Goal: Navigation & Orientation: Find specific page/section

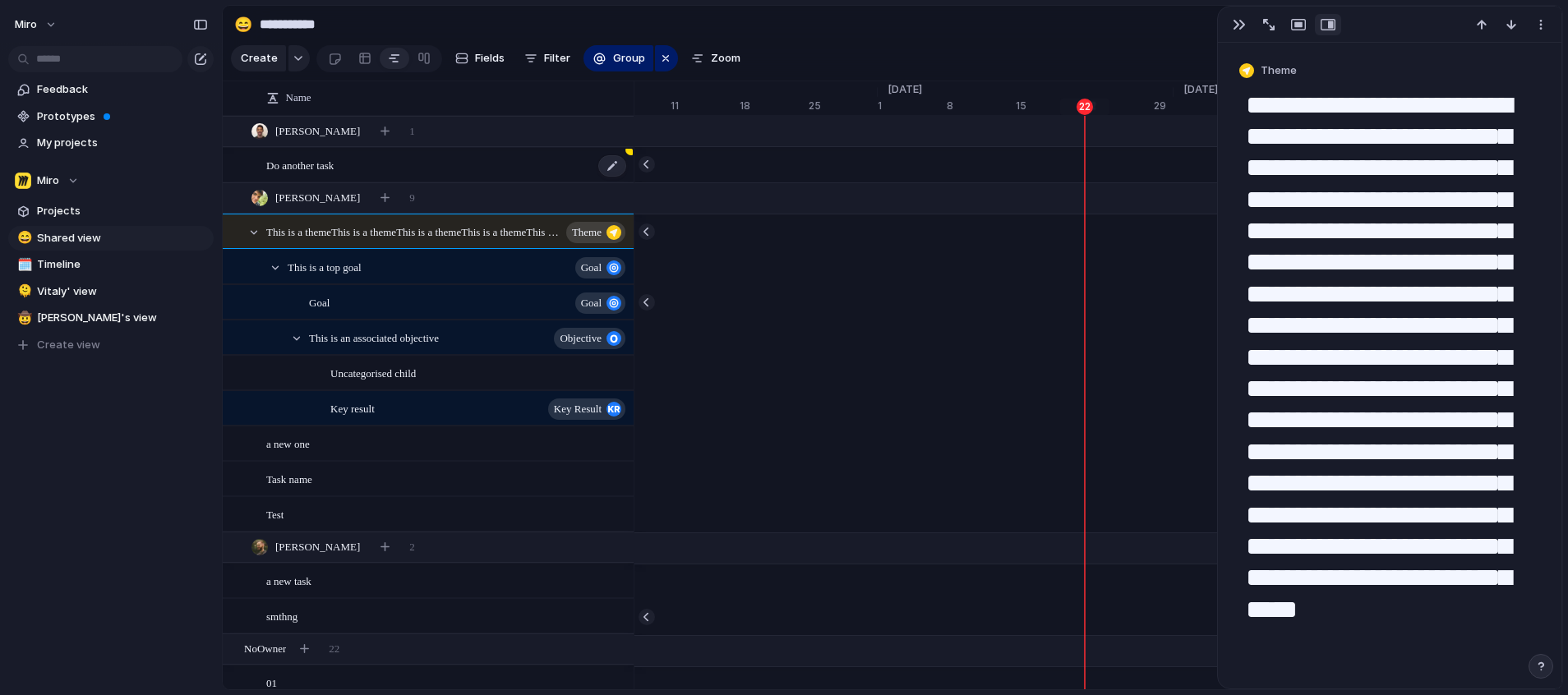
scroll to position [0, 10562]
click at [359, 240] on span "This is a themeThis is a themeThis is a themeThis is a themeThis is a themeThis…" at bounding box center [397, 231] width 261 height 18
click at [1237, 26] on div "button" at bounding box center [1239, 24] width 13 height 13
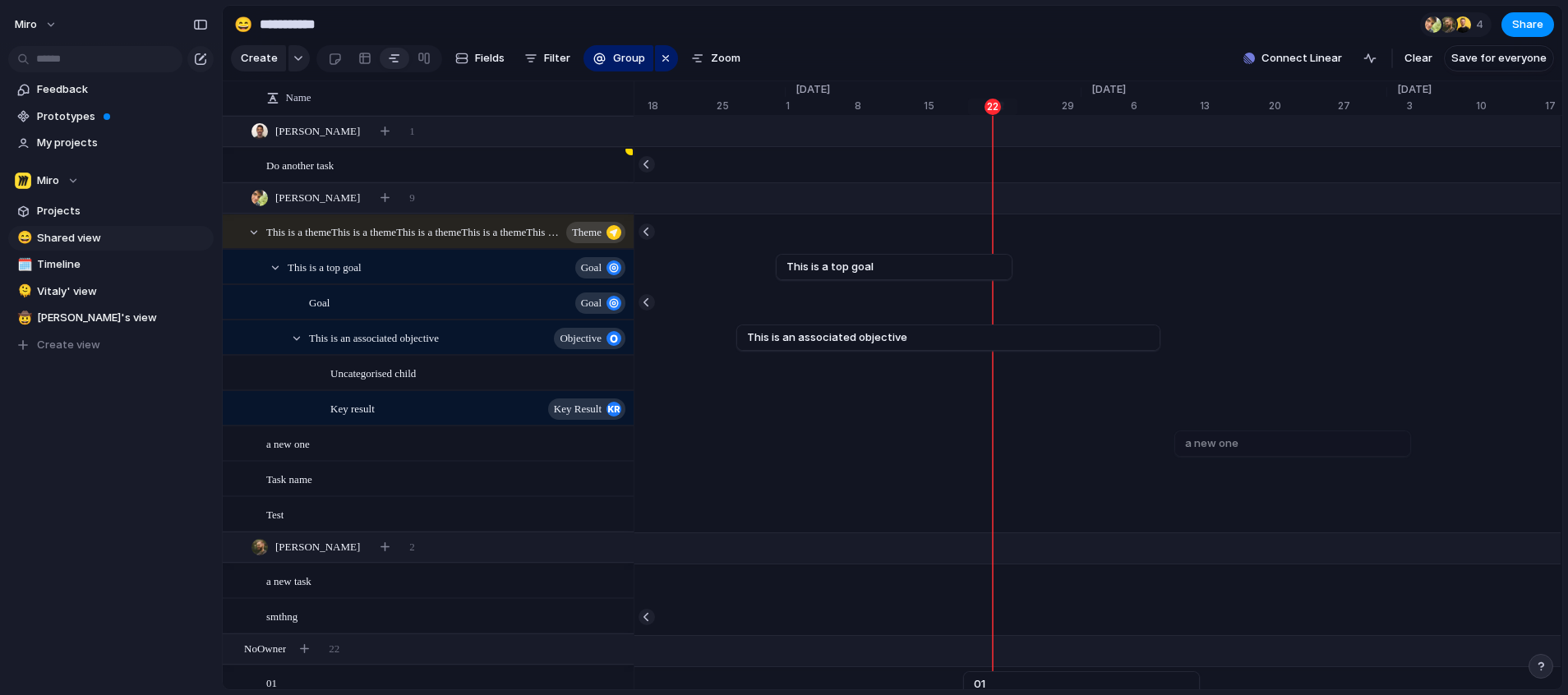
scroll to position [0, 10602]
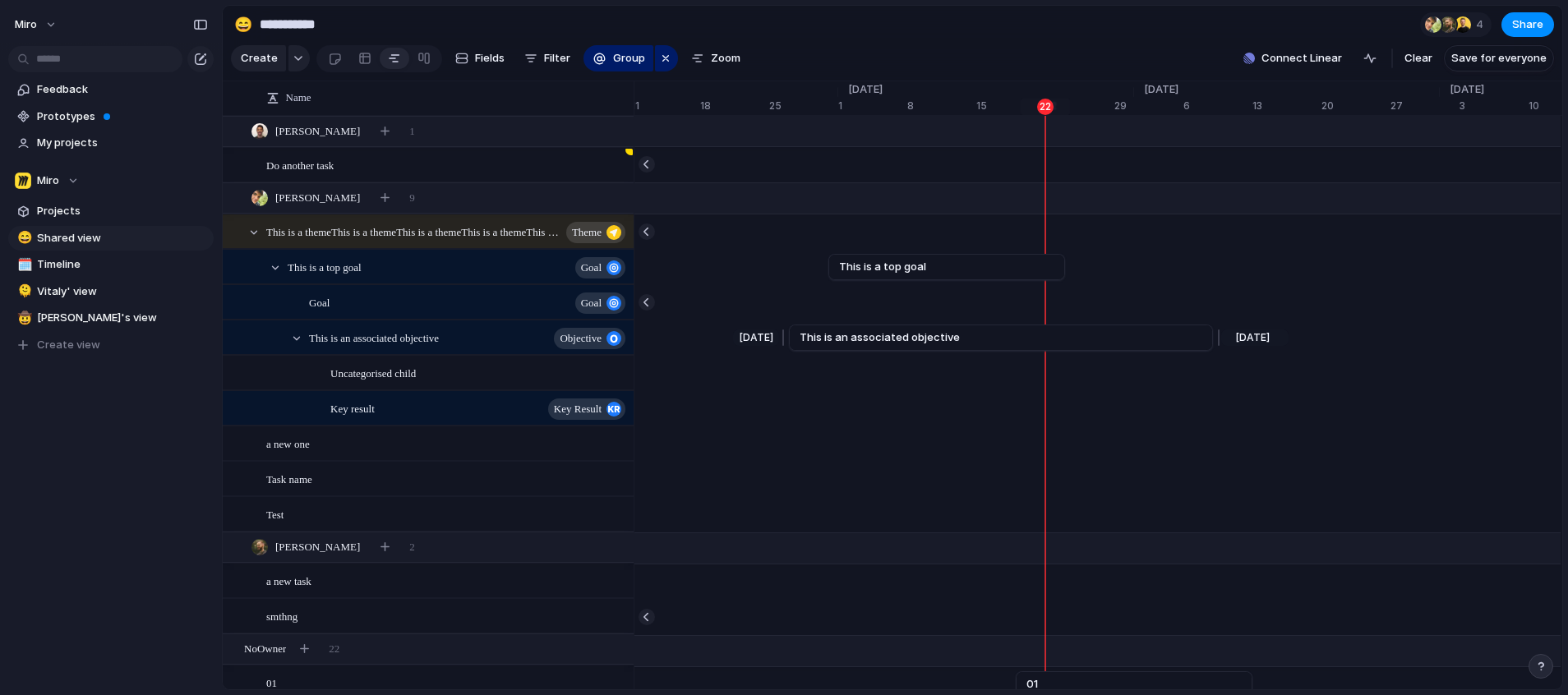
click at [862, 345] on span "This is an associated objective" at bounding box center [879, 338] width 161 height 17
click at [878, 345] on span "This is an associated objective" at bounding box center [879, 338] width 161 height 17
click at [926, 341] on link "This is an associated objective" at bounding box center [1000, 337] width 403 height 24
click at [975, 350] on link "This is an associated objective" at bounding box center [1000, 337] width 403 height 24
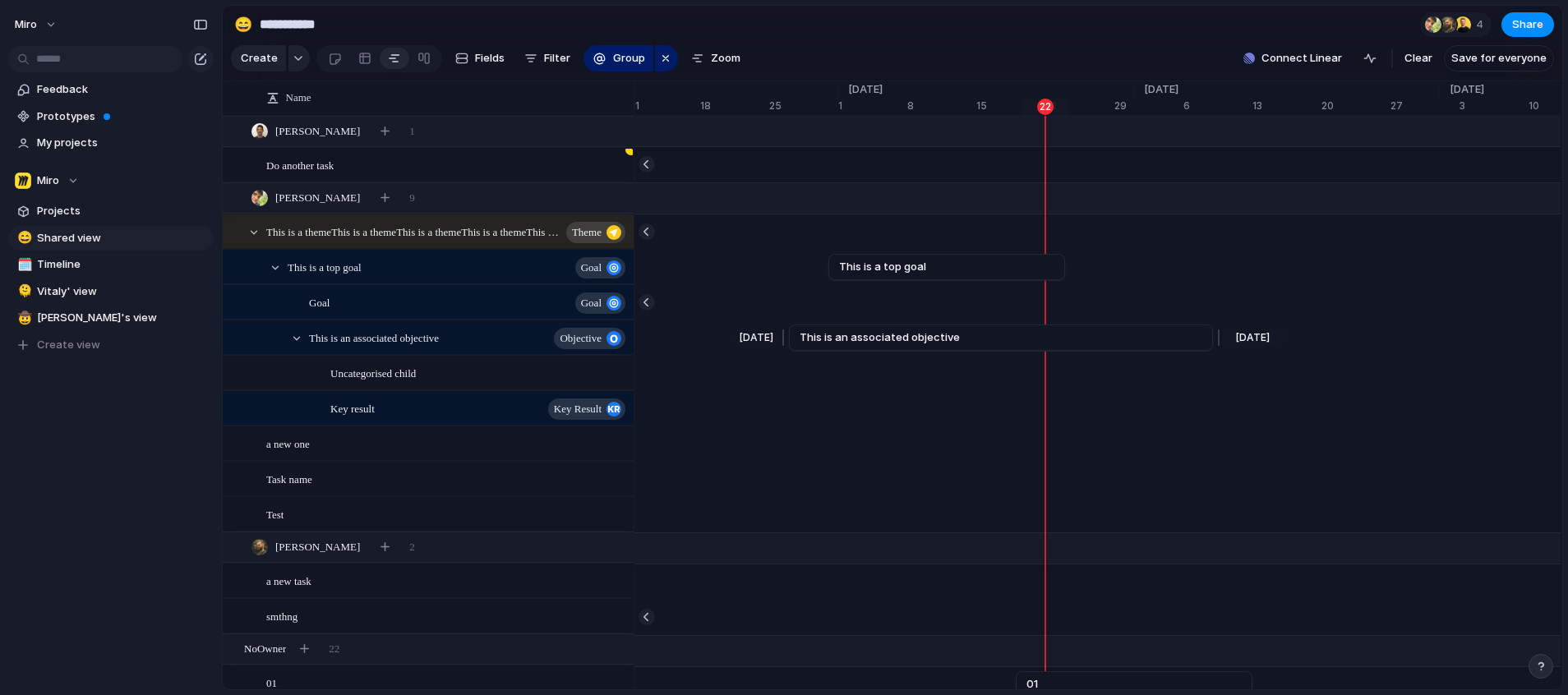
click at [909, 345] on span "This is an associated objective" at bounding box center [879, 338] width 161 height 17
click at [416, 345] on span "This is an associated objective" at bounding box center [373, 337] width 129 height 18
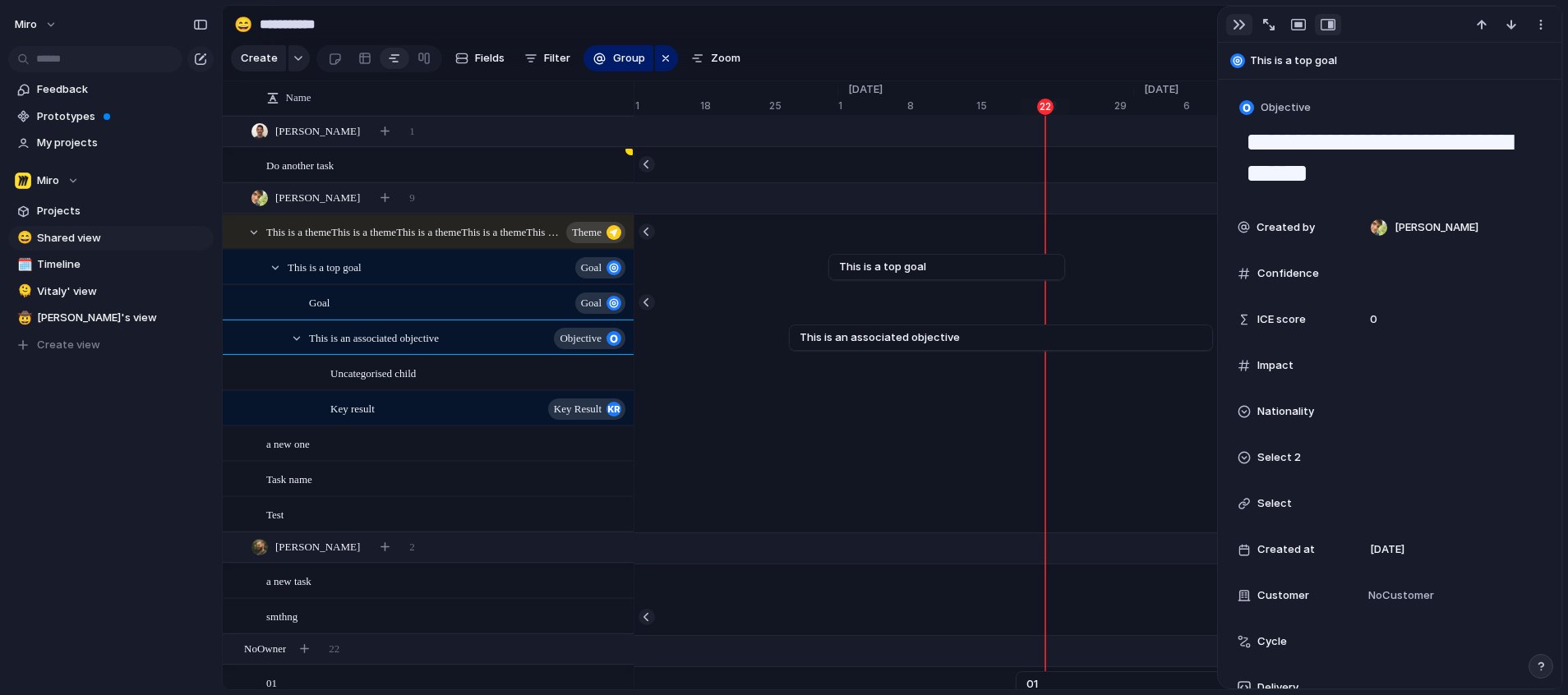
click at [1236, 24] on div "button" at bounding box center [1239, 24] width 13 height 13
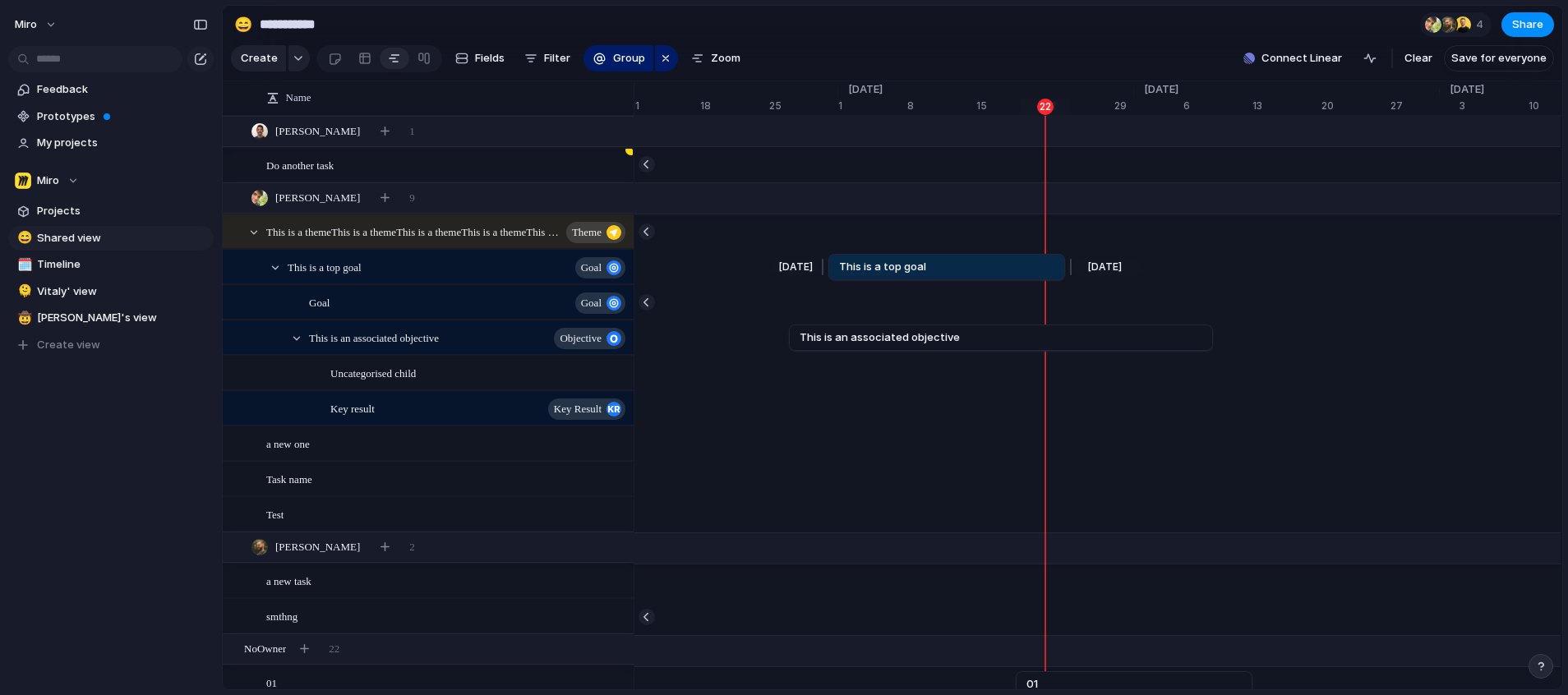
click at [911, 275] on span "This is a top goal" at bounding box center [883, 267] width 87 height 17
